Goal: Information Seeking & Learning: Learn about a topic

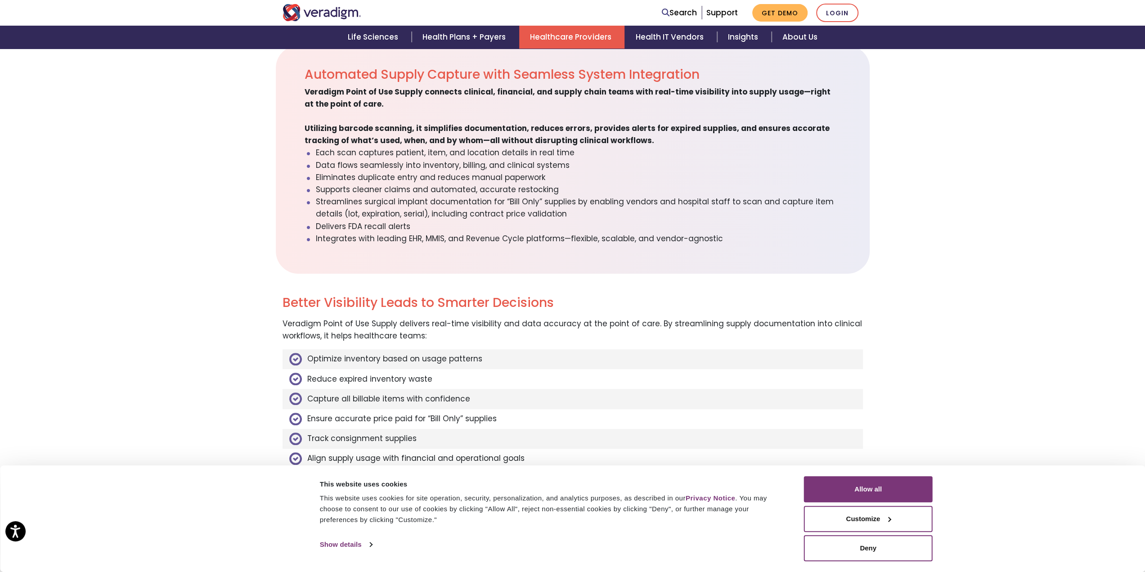
scroll to position [585, 0]
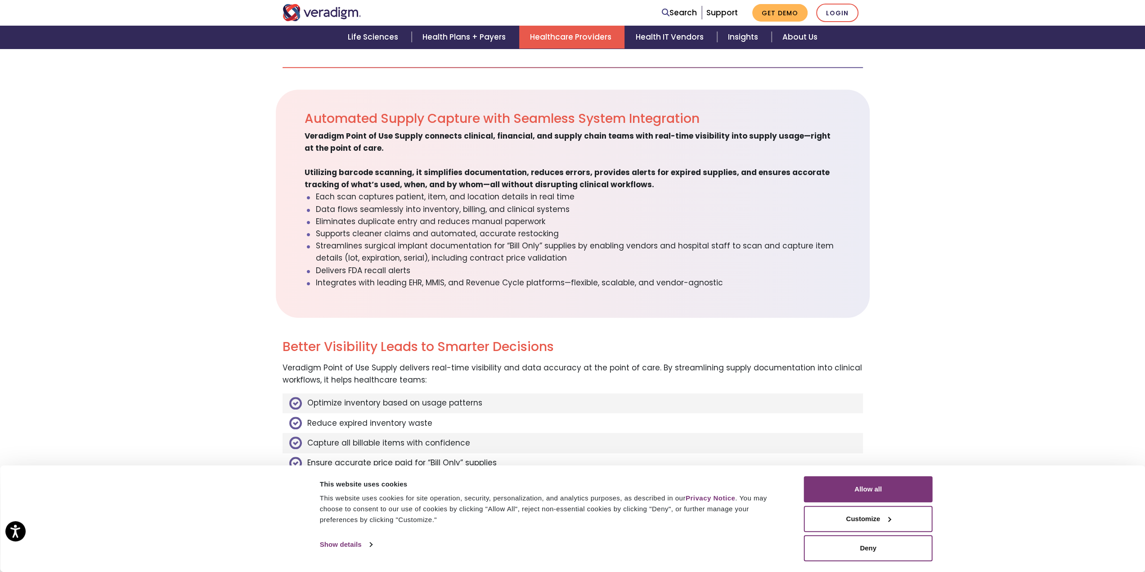
click at [491, 183] on span "Veradigm Point of Use Supply connects clinical, financial, and supply chain tea…" at bounding box center [568, 160] width 526 height 60
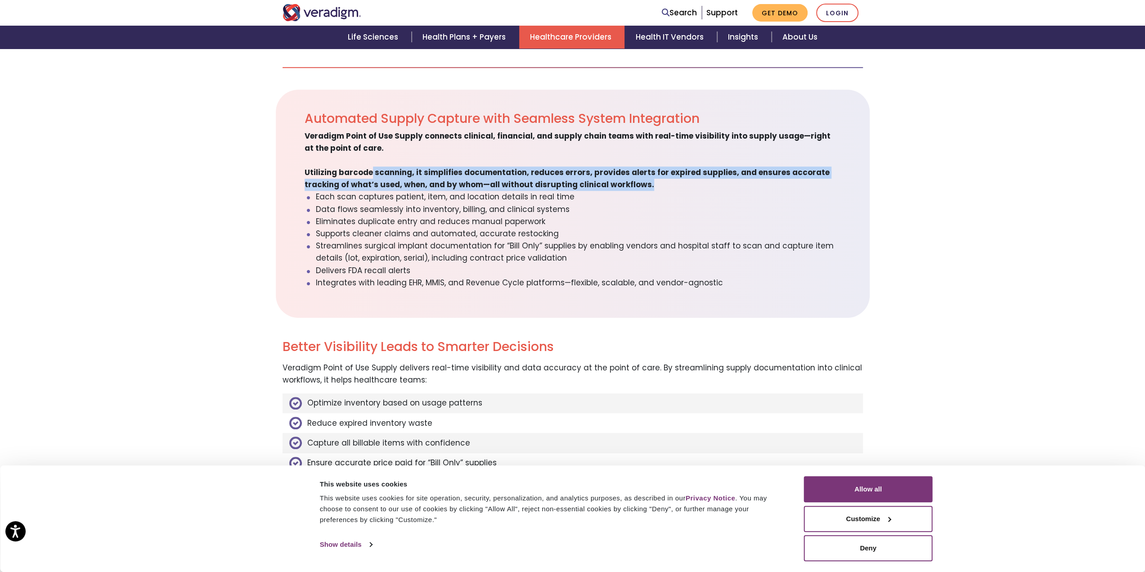
click at [491, 183] on span "Veradigm Point of Use Supply connects clinical, financial, and supply chain tea…" at bounding box center [568, 160] width 526 height 60
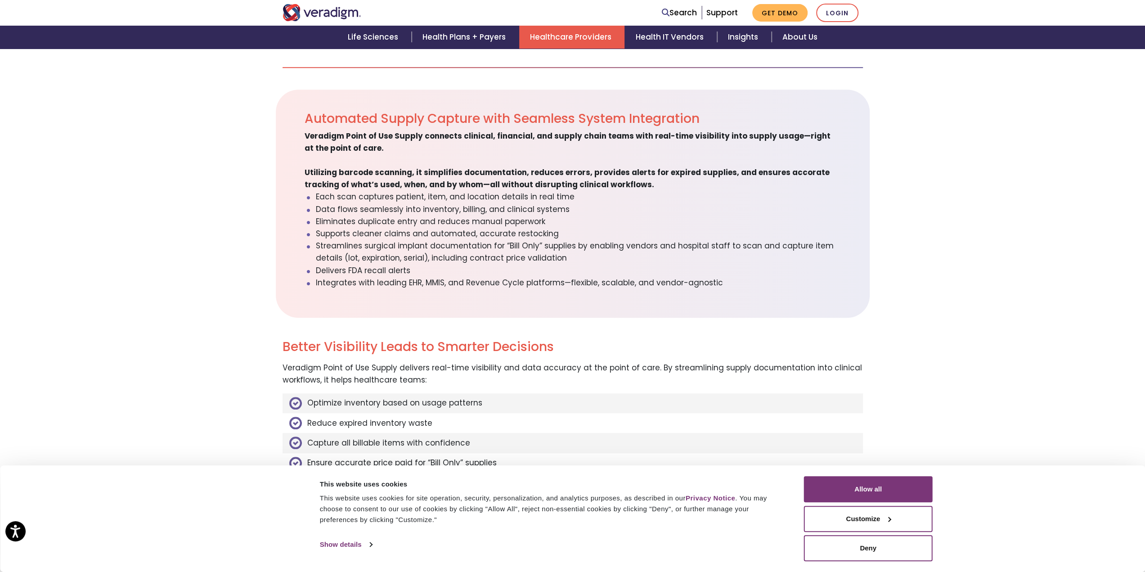
click at [624, 234] on li "Supports cleaner claims and automated, accurate restocking" at bounding box center [578, 234] width 525 height 12
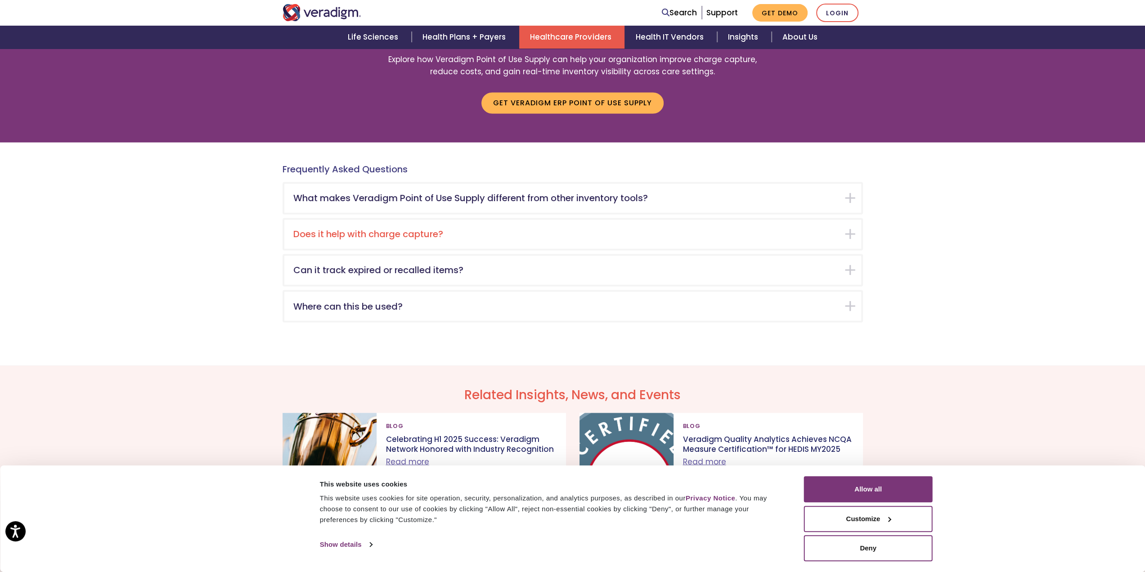
scroll to position [1440, 0]
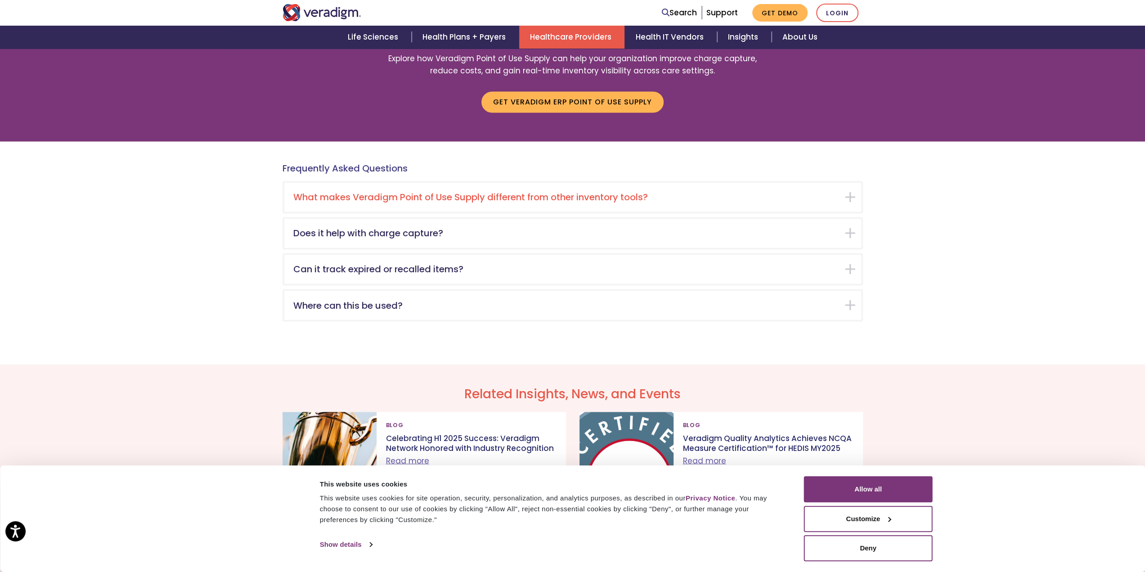
click at [458, 208] on div "What makes Veradigm Point of Use Supply different from other inventory tools?" at bounding box center [572, 197] width 577 height 29
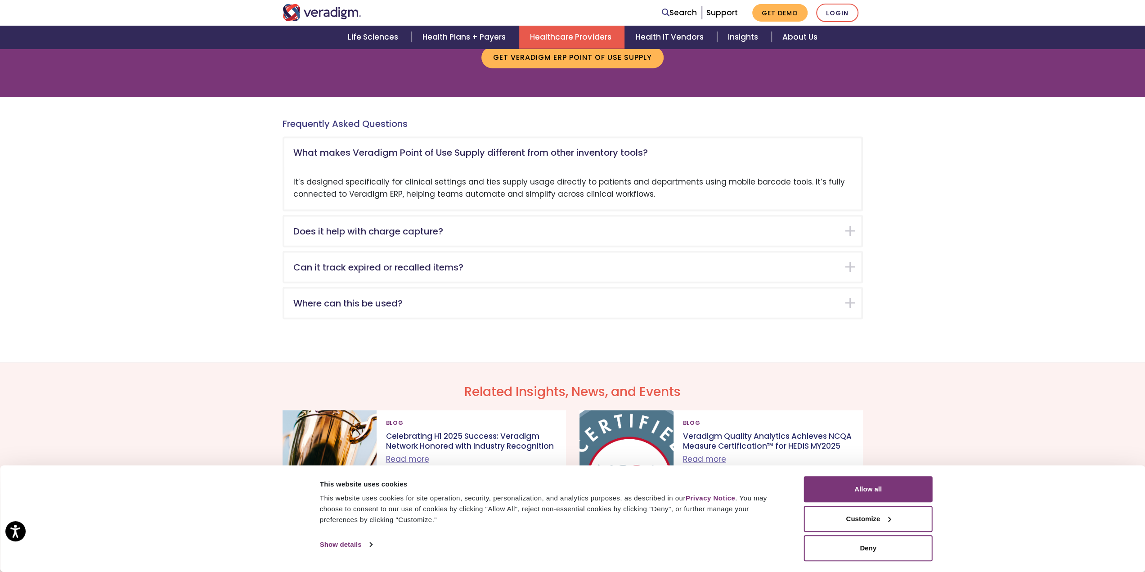
scroll to position [1479, 0]
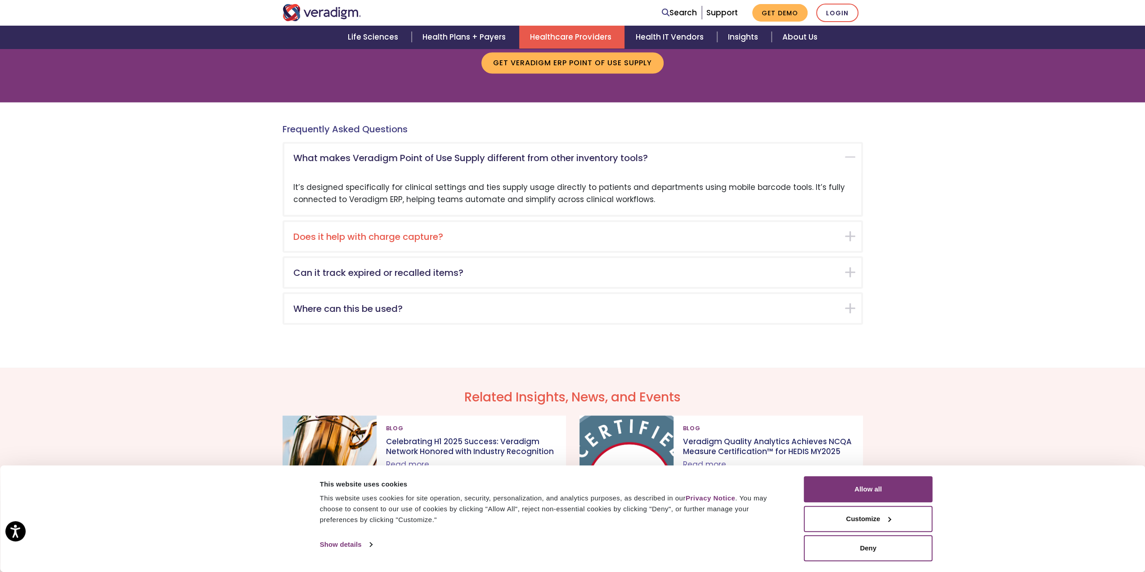
click at [640, 243] on div "Does it help with charge capture?" at bounding box center [572, 236] width 577 height 29
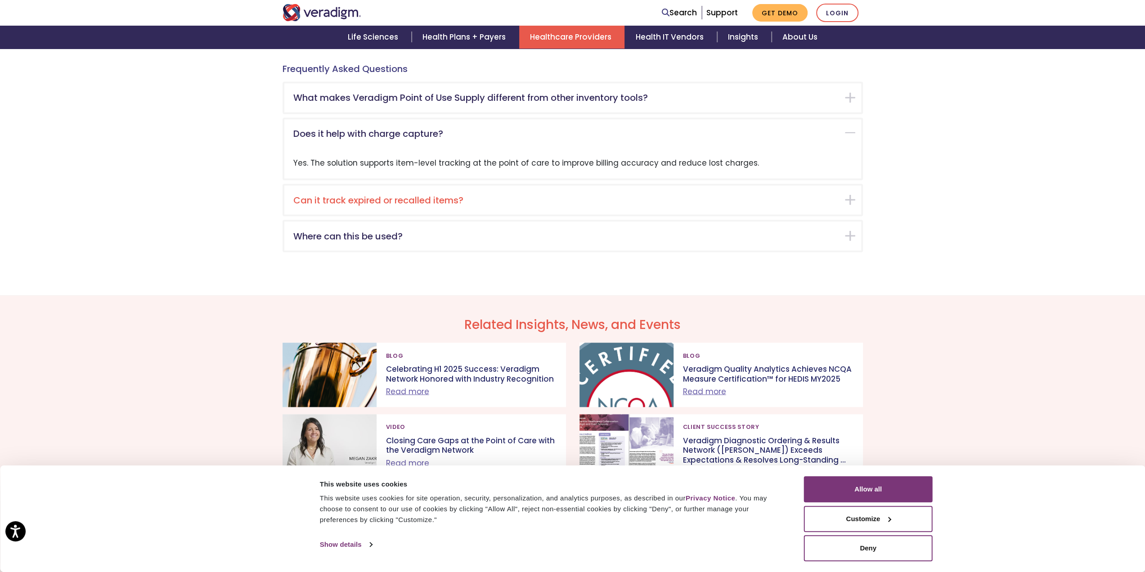
scroll to position [1470, 0]
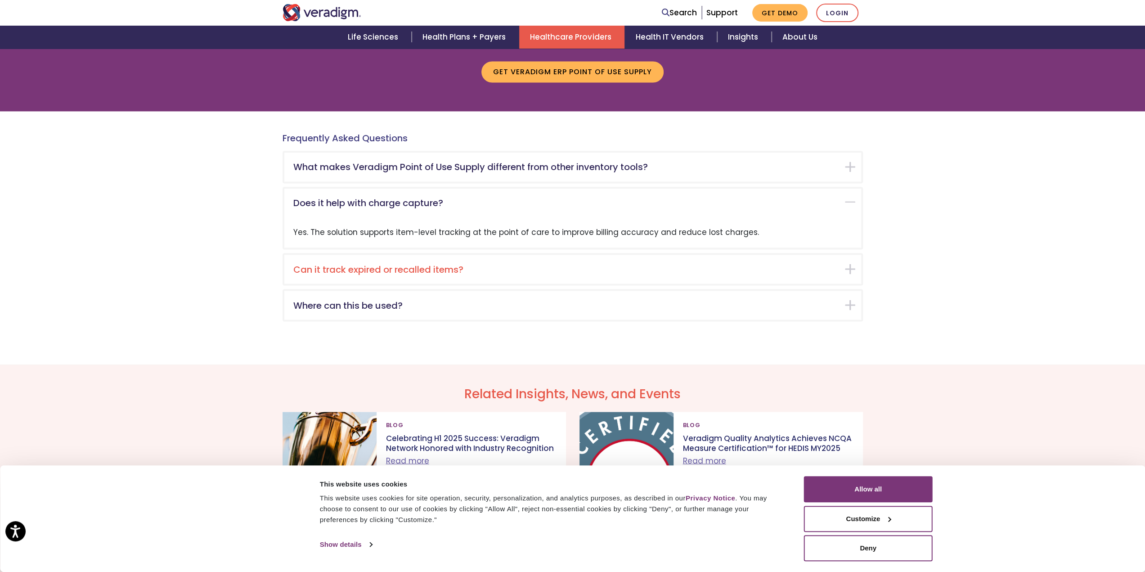
click at [627, 258] on div "Can it track expired or recalled items?" at bounding box center [572, 269] width 577 height 29
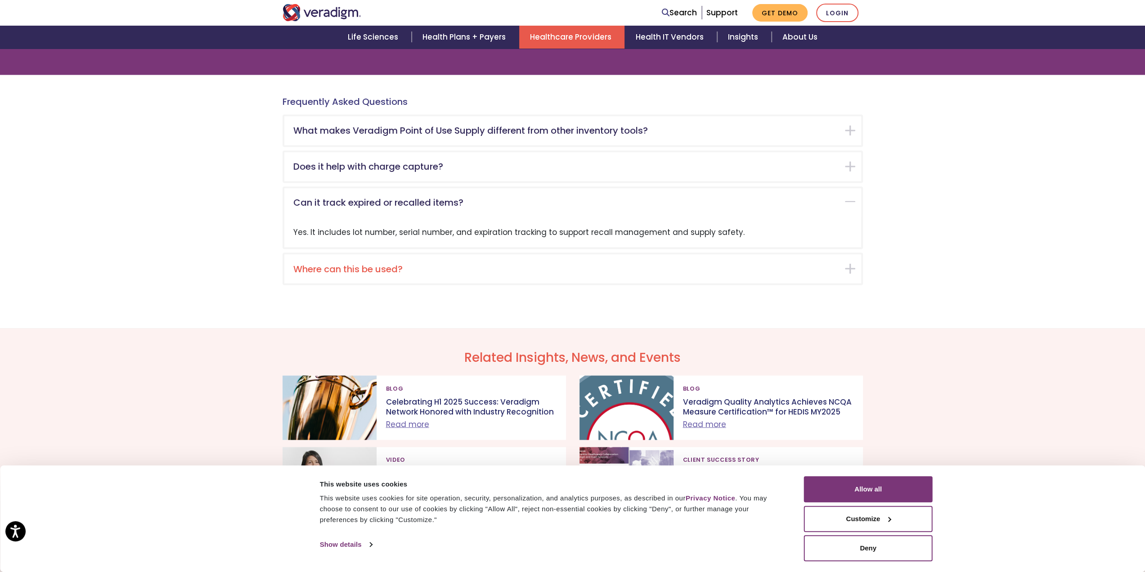
scroll to position [1506, 0]
click at [643, 276] on div "Where can this be used?" at bounding box center [572, 269] width 577 height 29
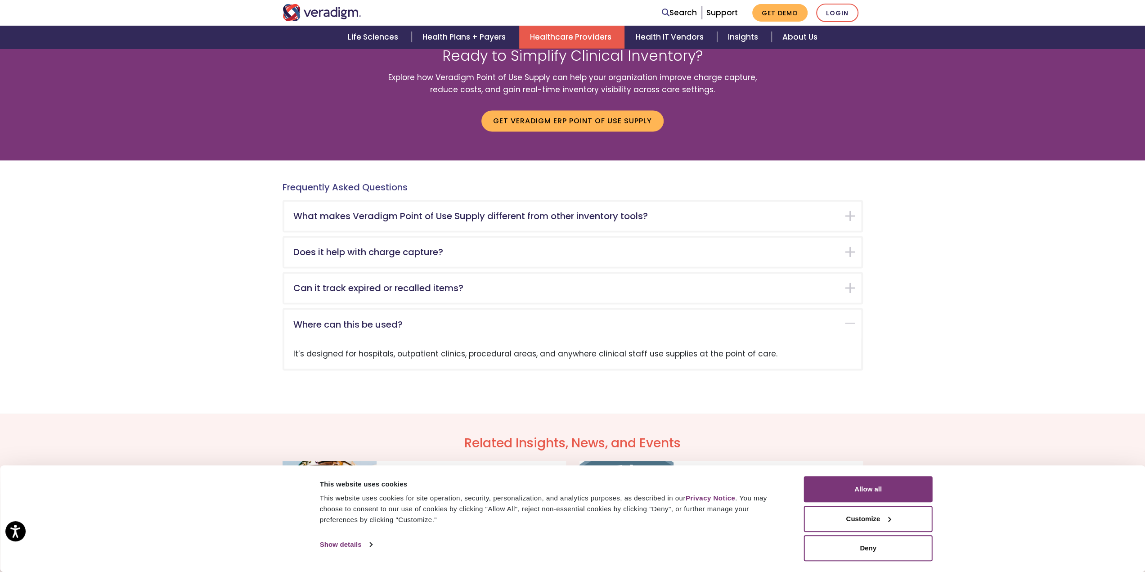
scroll to position [1407, 0]
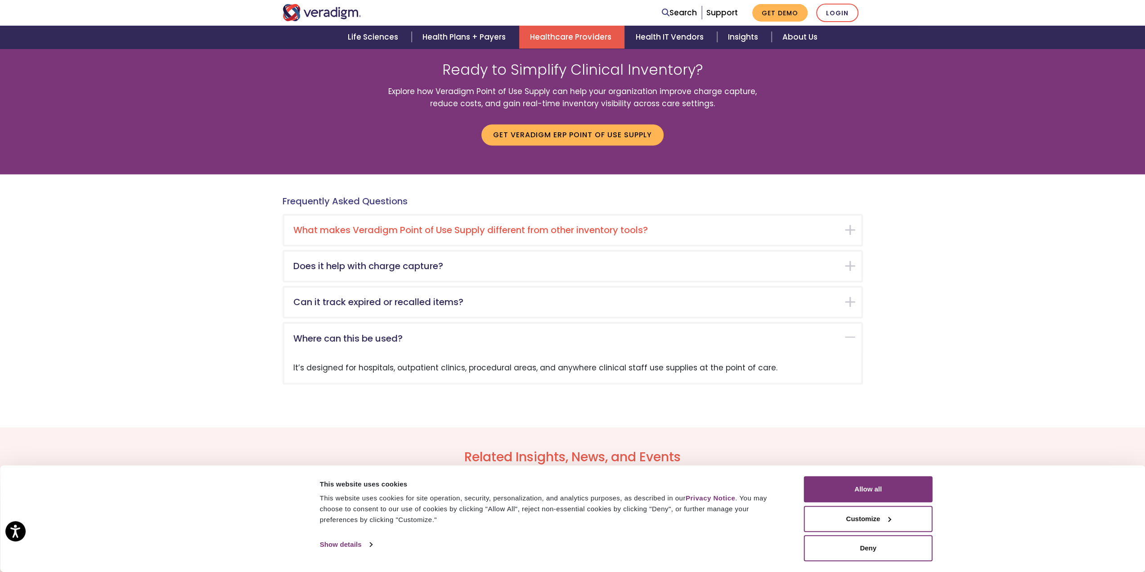
click at [651, 237] on div "What makes Veradigm Point of Use Supply different from other inventory tools?" at bounding box center [572, 230] width 577 height 29
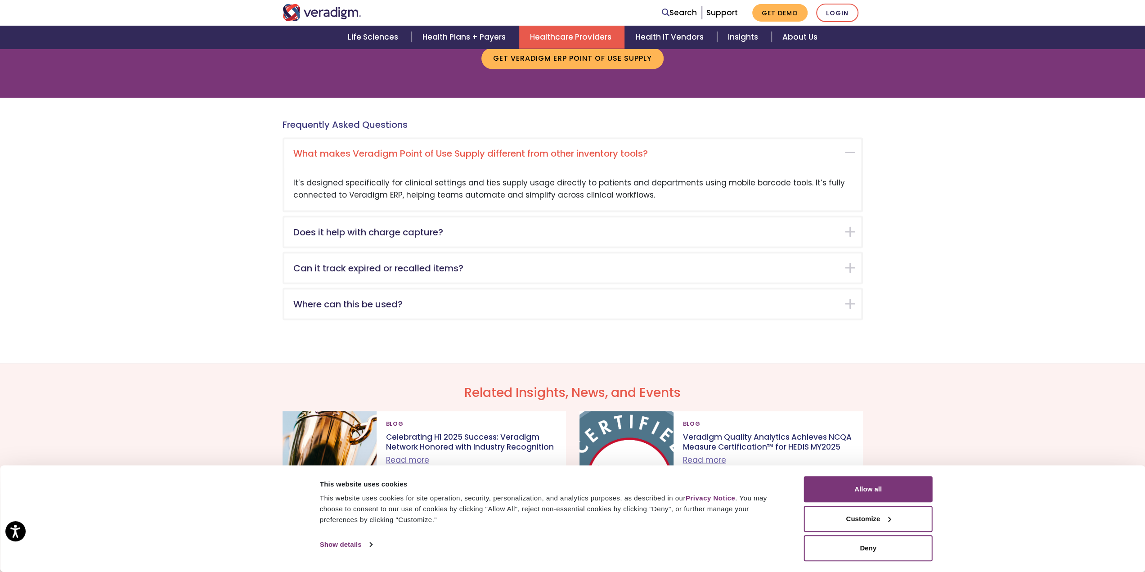
scroll to position [1344, 0]
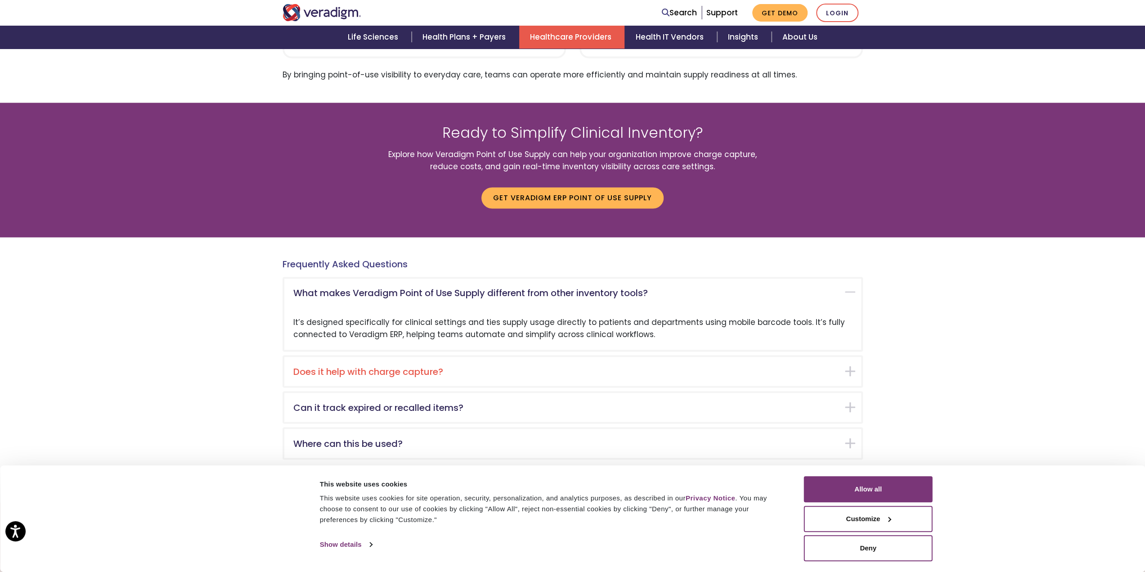
click at [698, 372] on h5 "Does it help with charge capture?" at bounding box center [565, 371] width 545 height 11
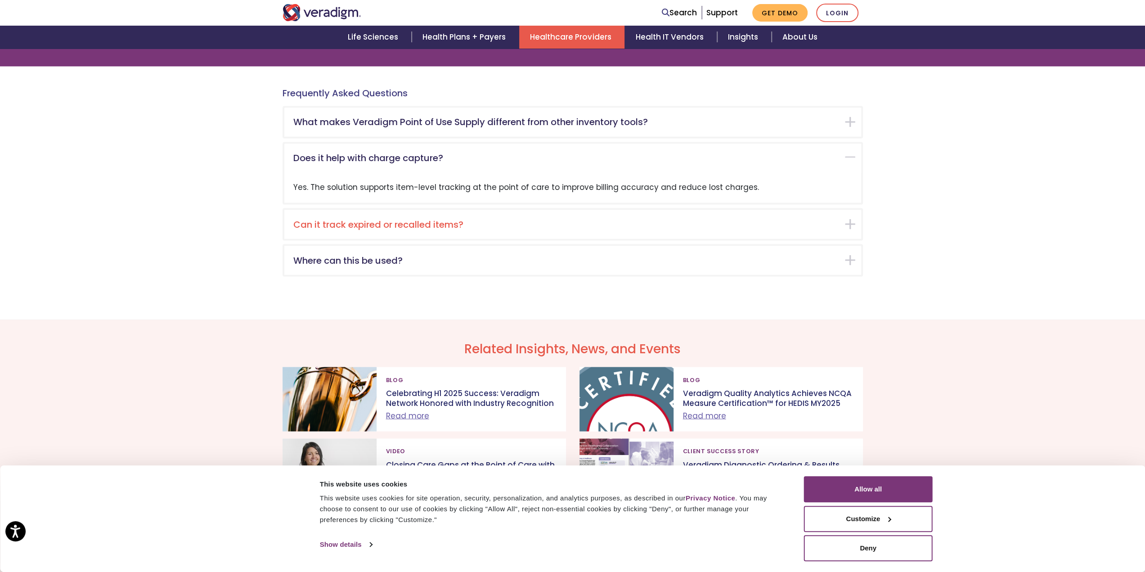
click at [638, 229] on h5 "Can it track expired or recalled items?" at bounding box center [565, 224] width 545 height 11
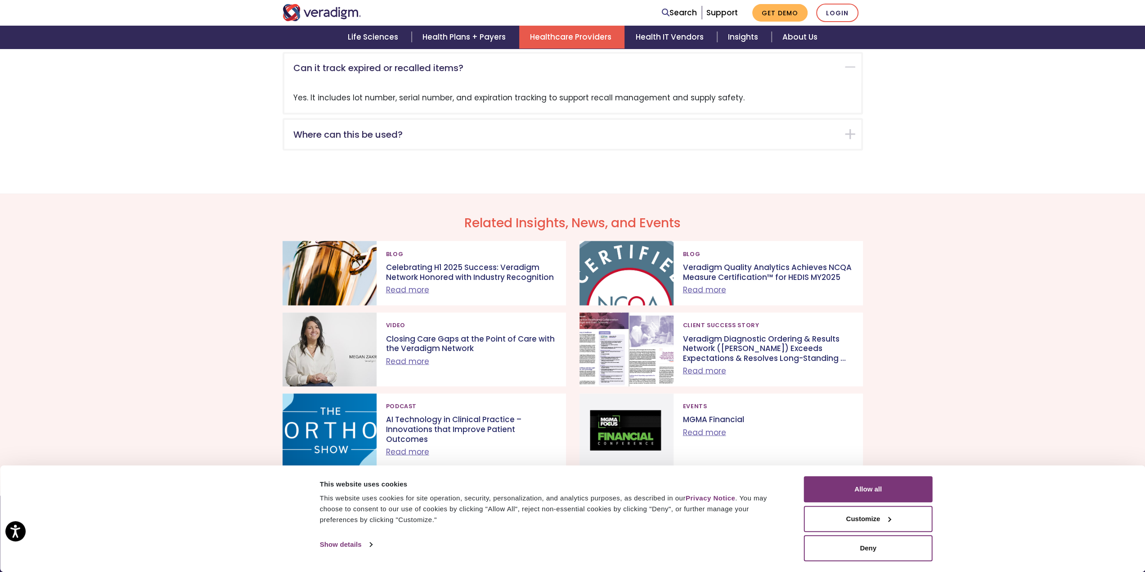
scroll to position [1596, 0]
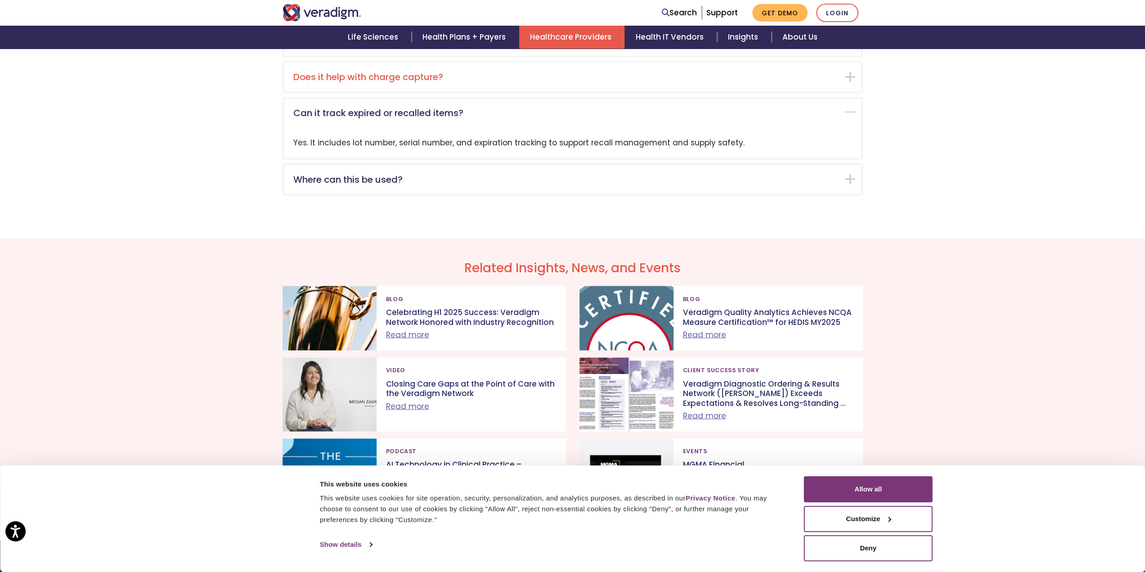
click at [579, 69] on div "Does it help with charge capture?" at bounding box center [572, 77] width 577 height 29
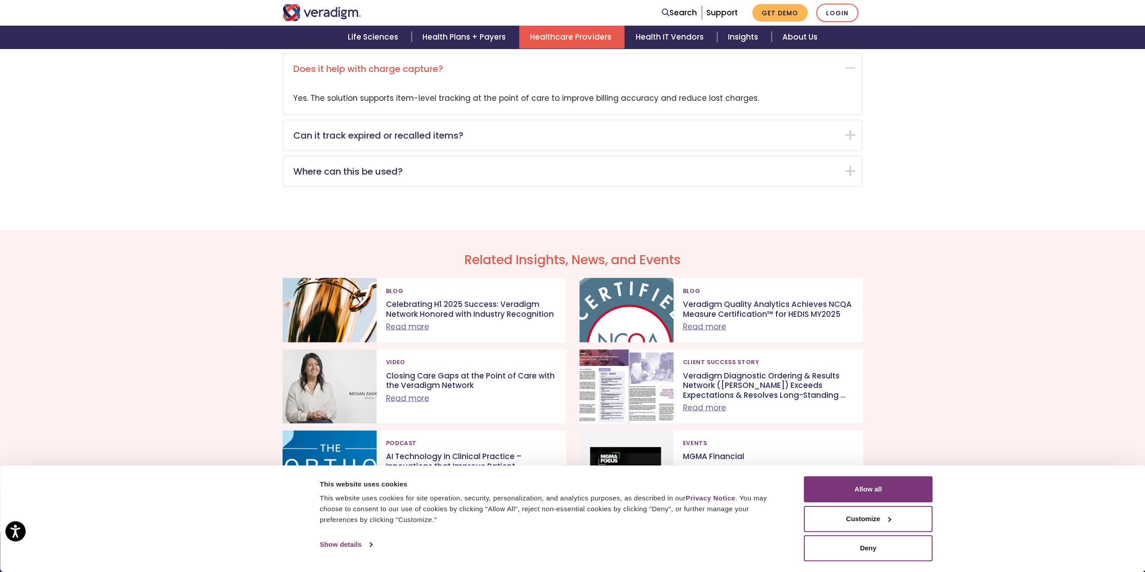
scroll to position [1605, 0]
click at [588, 138] on h5 "Can it track expired or recalled items?" at bounding box center [565, 134] width 545 height 11
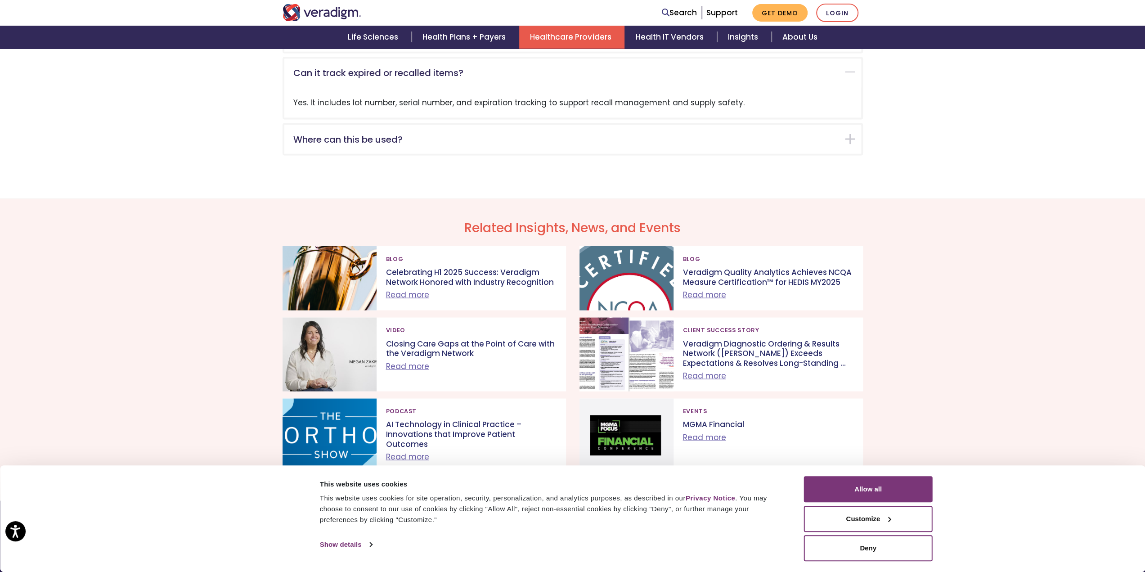
scroll to position [1641, 0]
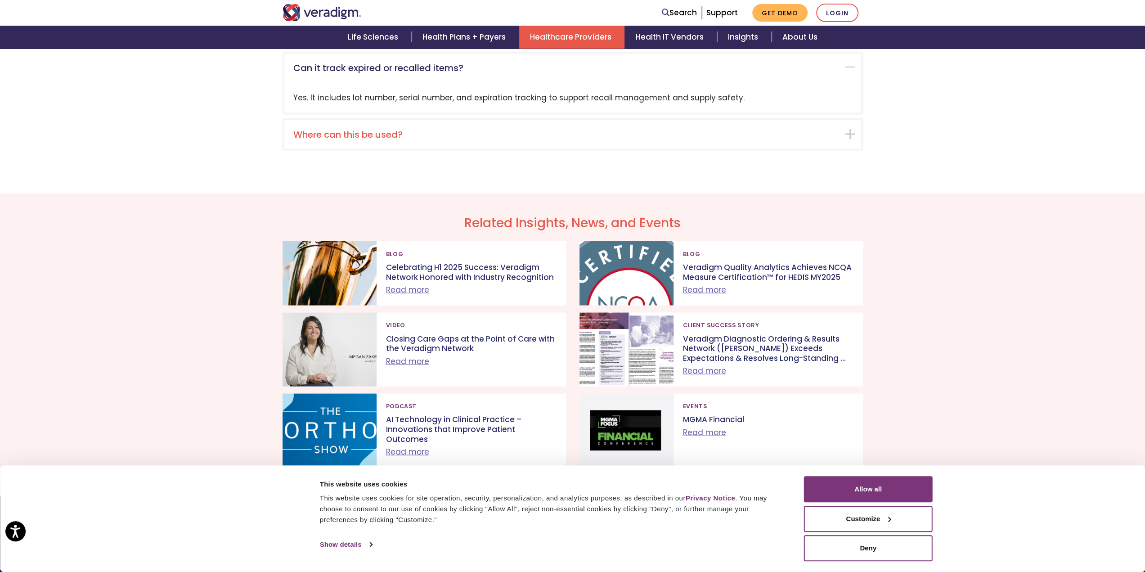
click at [588, 142] on div "Where can this be used?" at bounding box center [572, 134] width 577 height 29
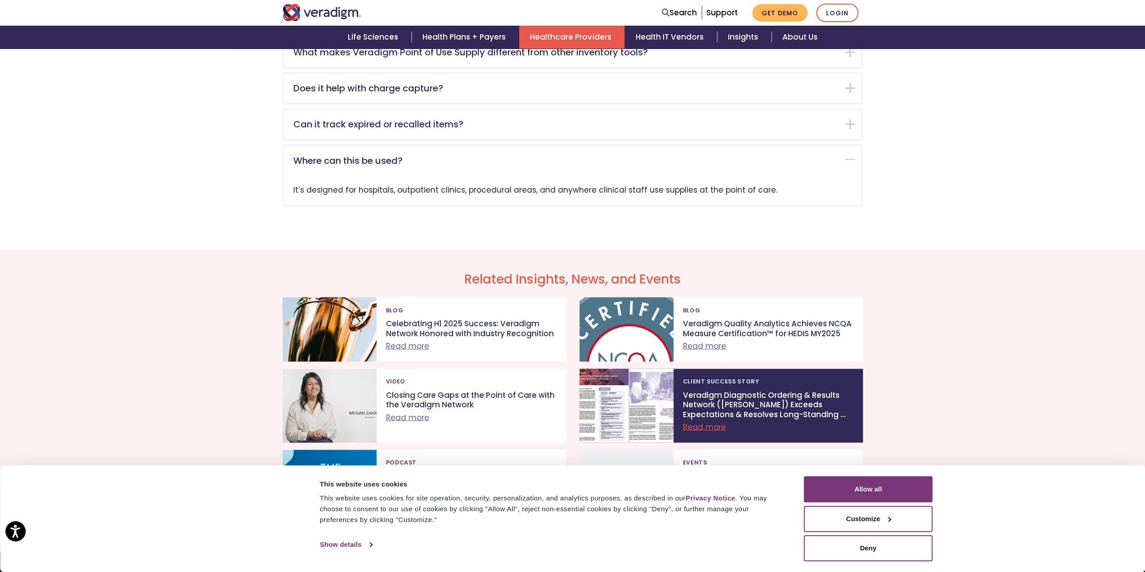
scroll to position [1407, 0]
